Goal: Navigation & Orientation: Find specific page/section

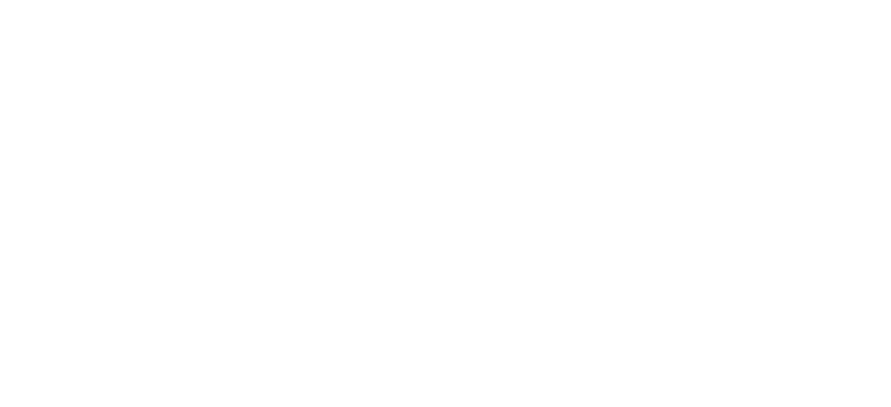
scroll to position [28, 0]
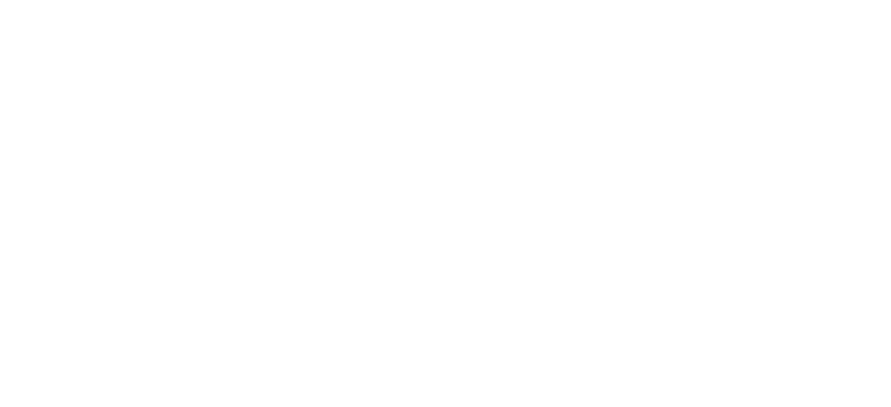
scroll to position [116, 0]
